Goal: Information Seeking & Learning: Learn about a topic

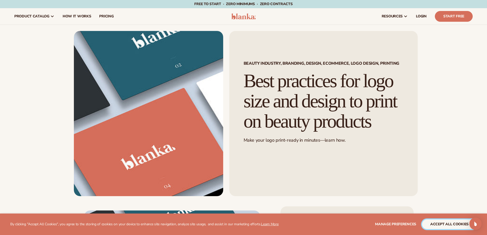
click at [445, 226] on button "accept all cookies" at bounding box center [449, 224] width 55 height 10
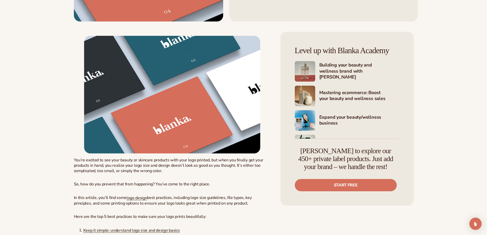
scroll to position [179, 0]
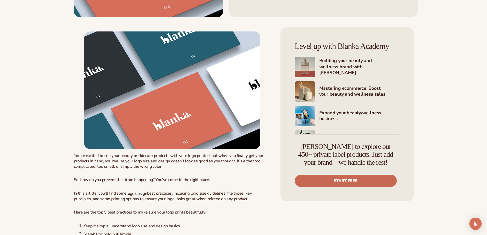
click at [360, 178] on link "Start free" at bounding box center [346, 181] width 102 height 12
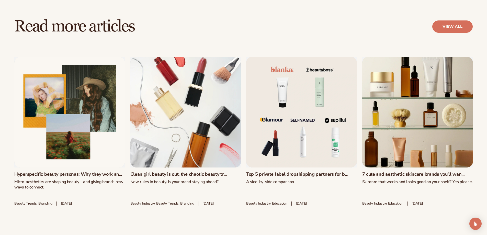
scroll to position [4399, 0]
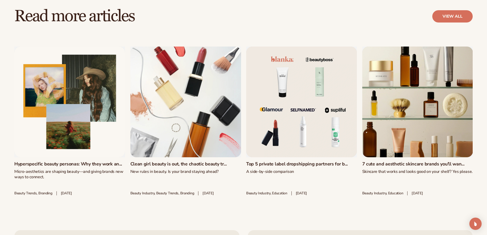
click at [430, 161] on link "7 cute and aesthetic skincare brands you'll wan..." at bounding box center [417, 164] width 111 height 6
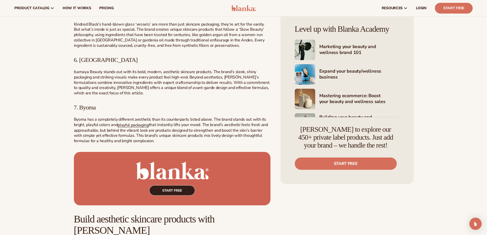
scroll to position [563, 0]
